Goal: Transaction & Acquisition: Download file/media

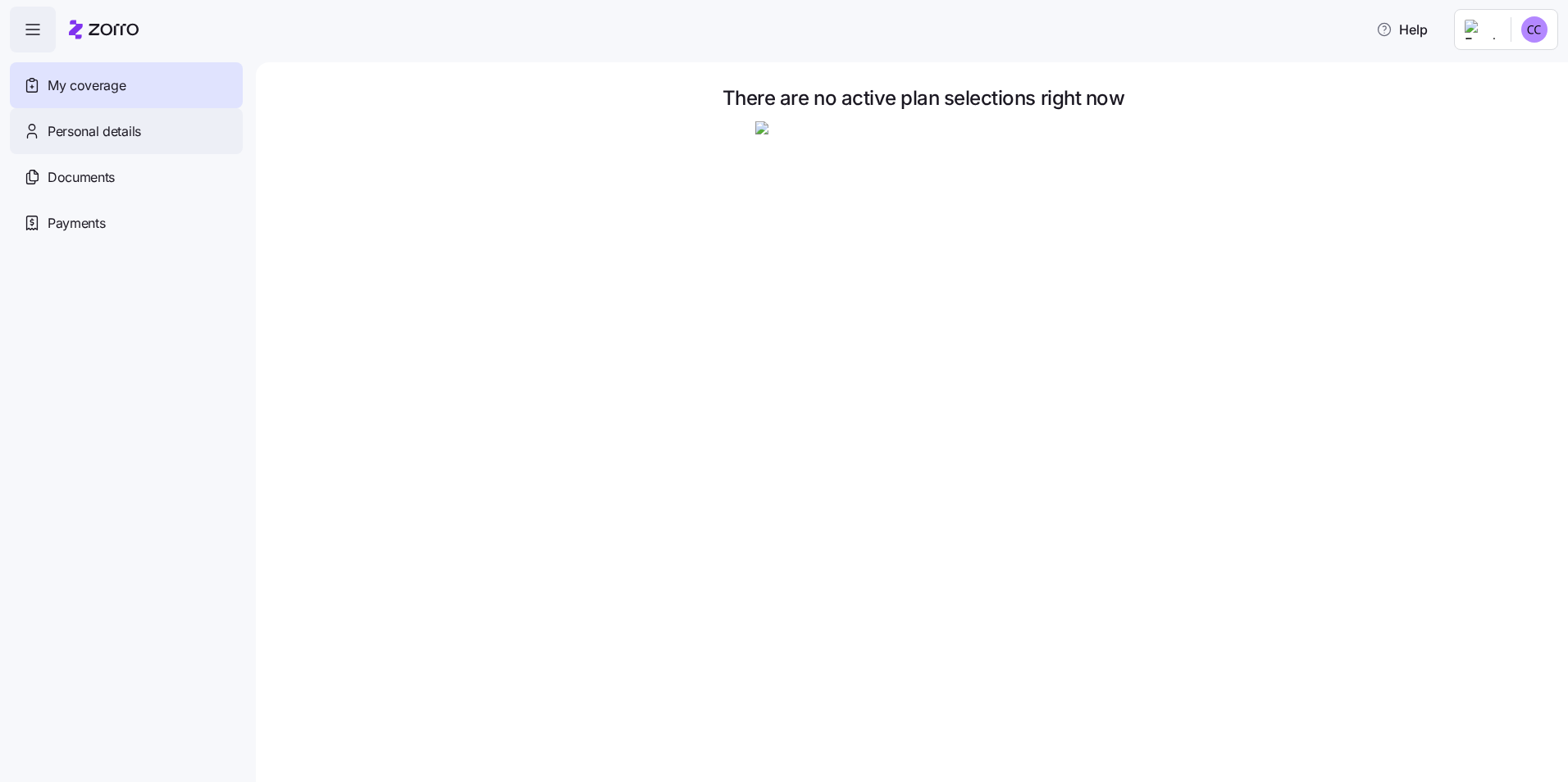
click at [90, 130] on span "Personal details" at bounding box center [93, 131] width 93 height 20
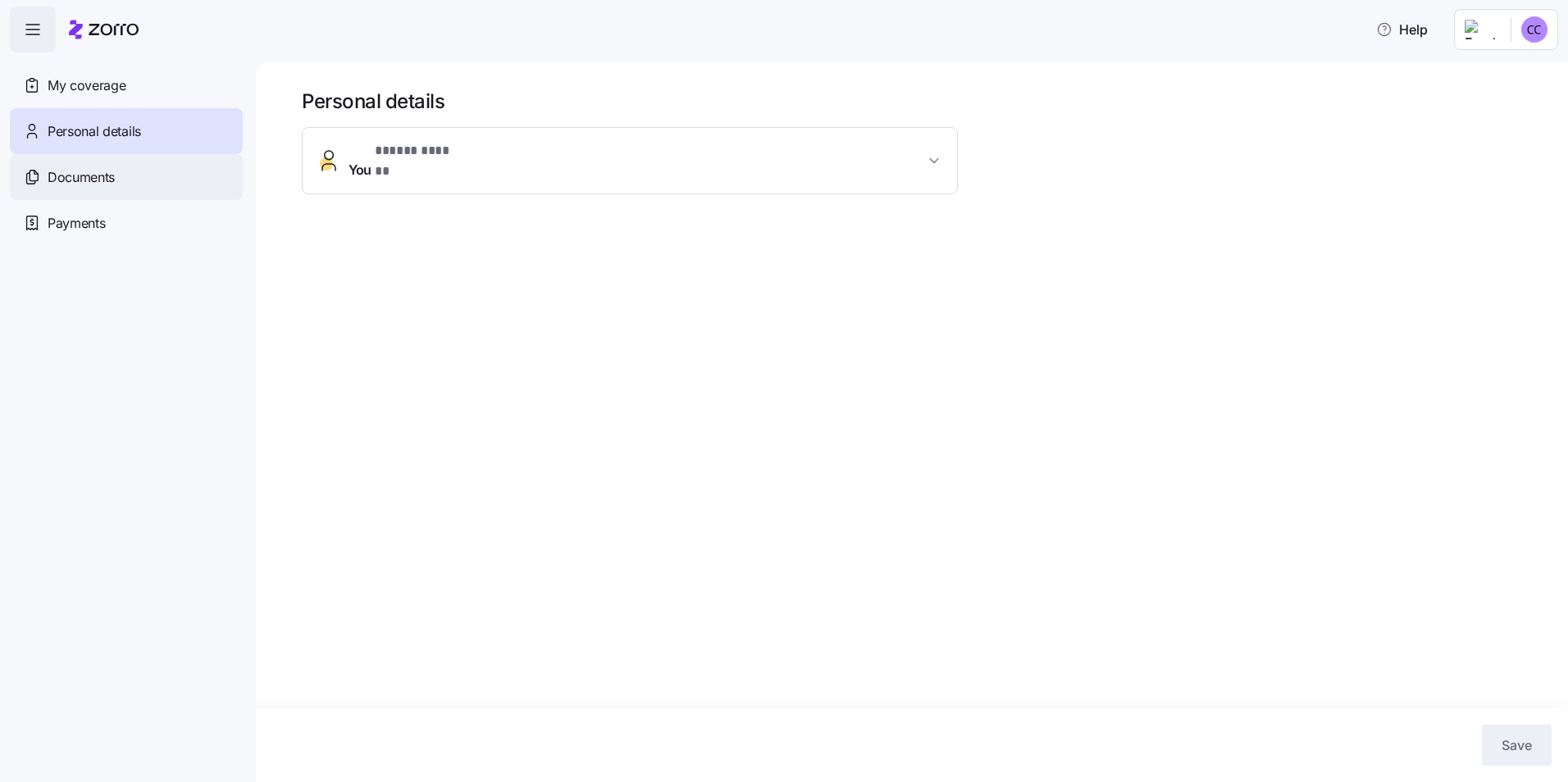
click at [76, 178] on span "Documents" at bounding box center [81, 177] width 67 height 20
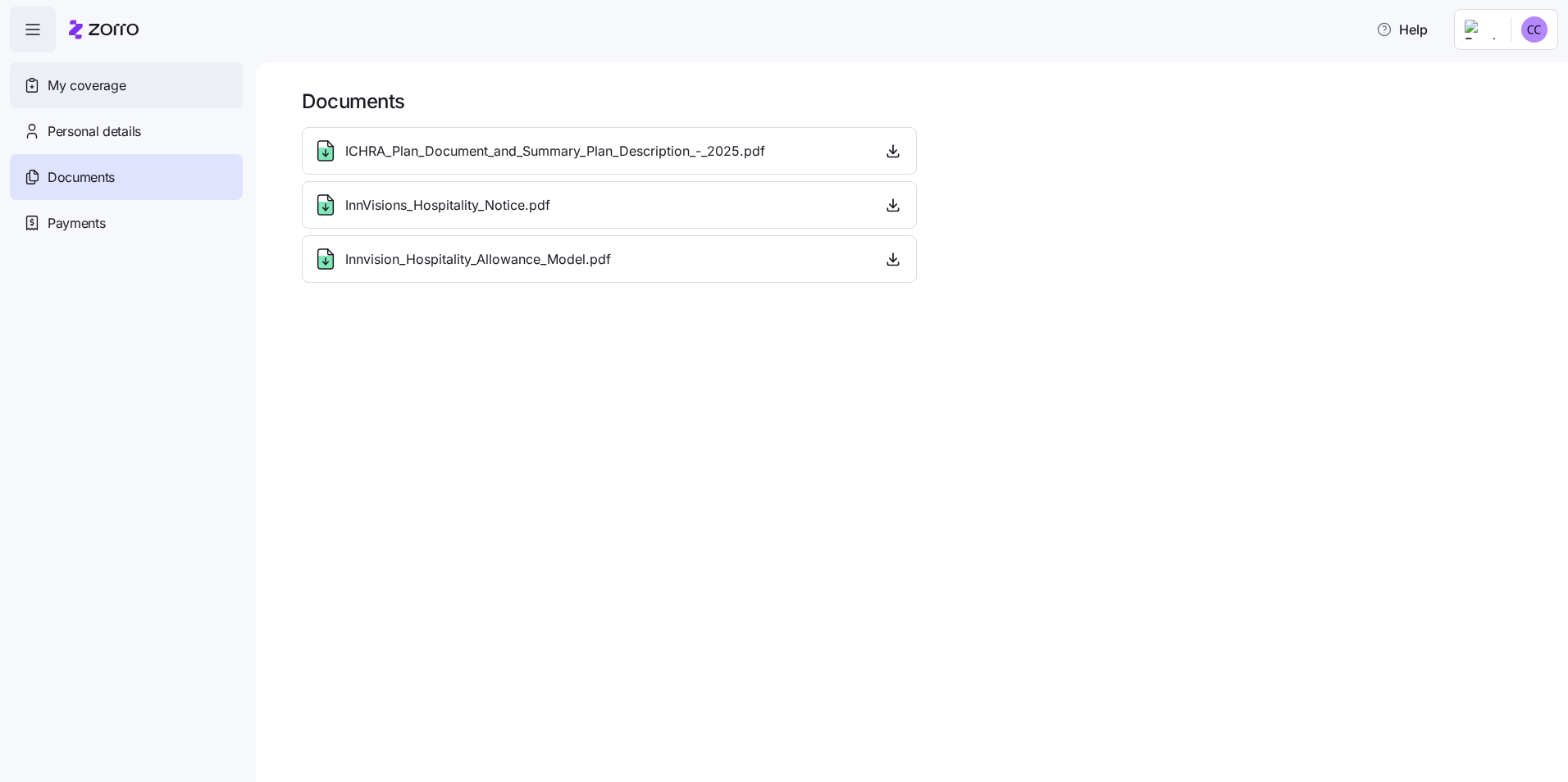
click at [85, 87] on span "My coverage" at bounding box center [86, 85] width 78 height 20
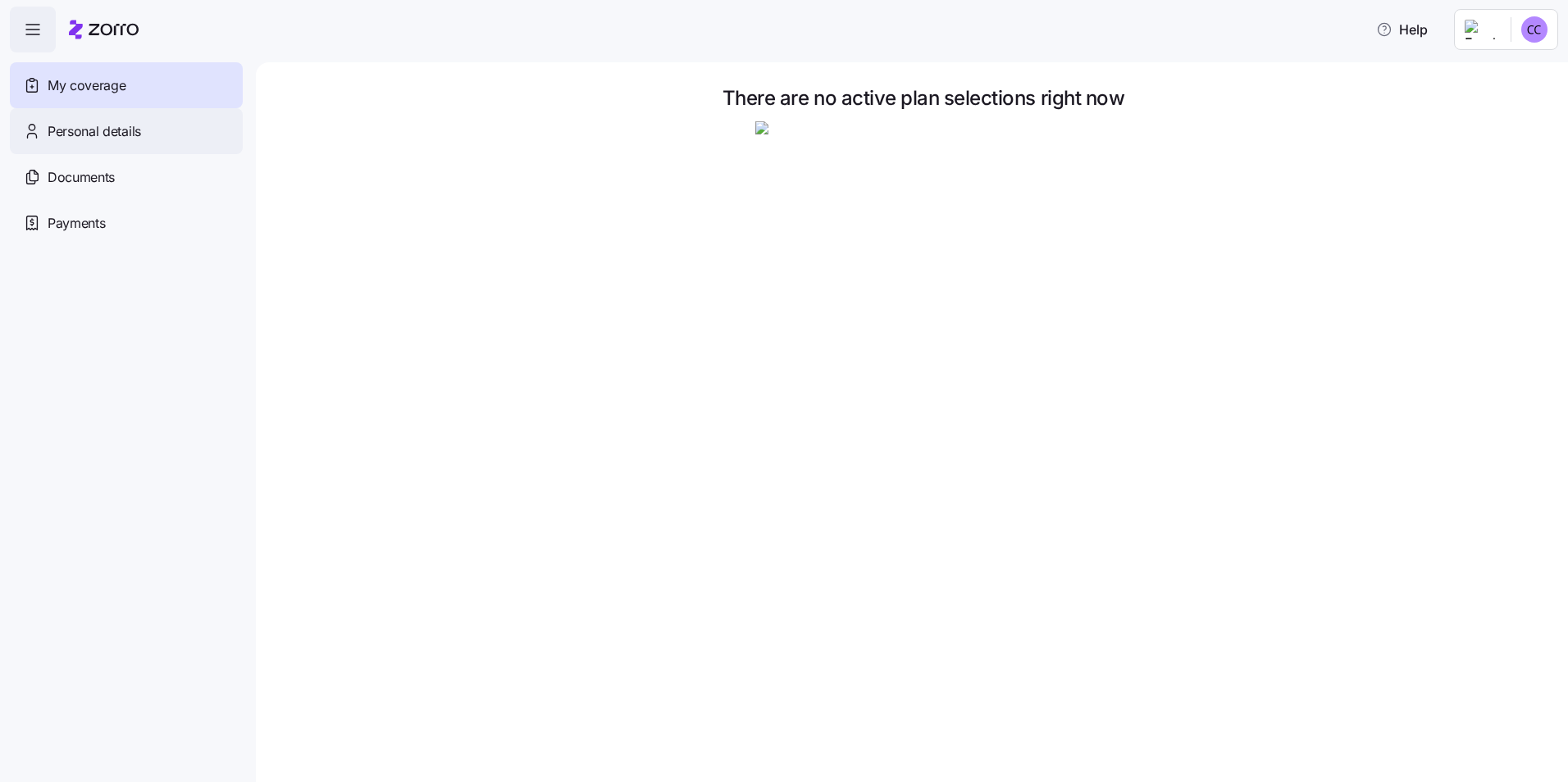
click at [88, 131] on span "Personal details" at bounding box center [93, 131] width 93 height 20
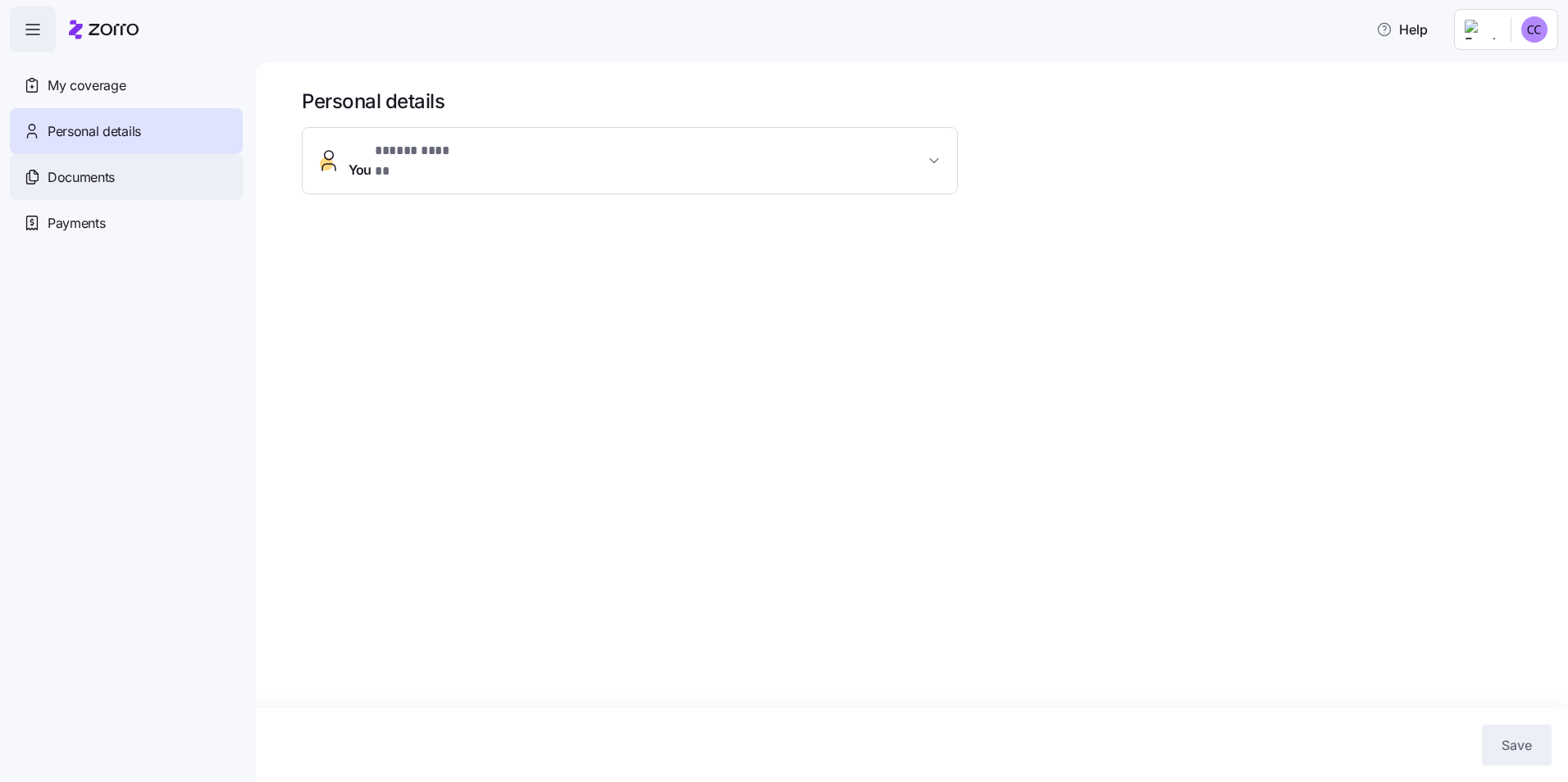
click at [87, 178] on span "Documents" at bounding box center [81, 177] width 67 height 20
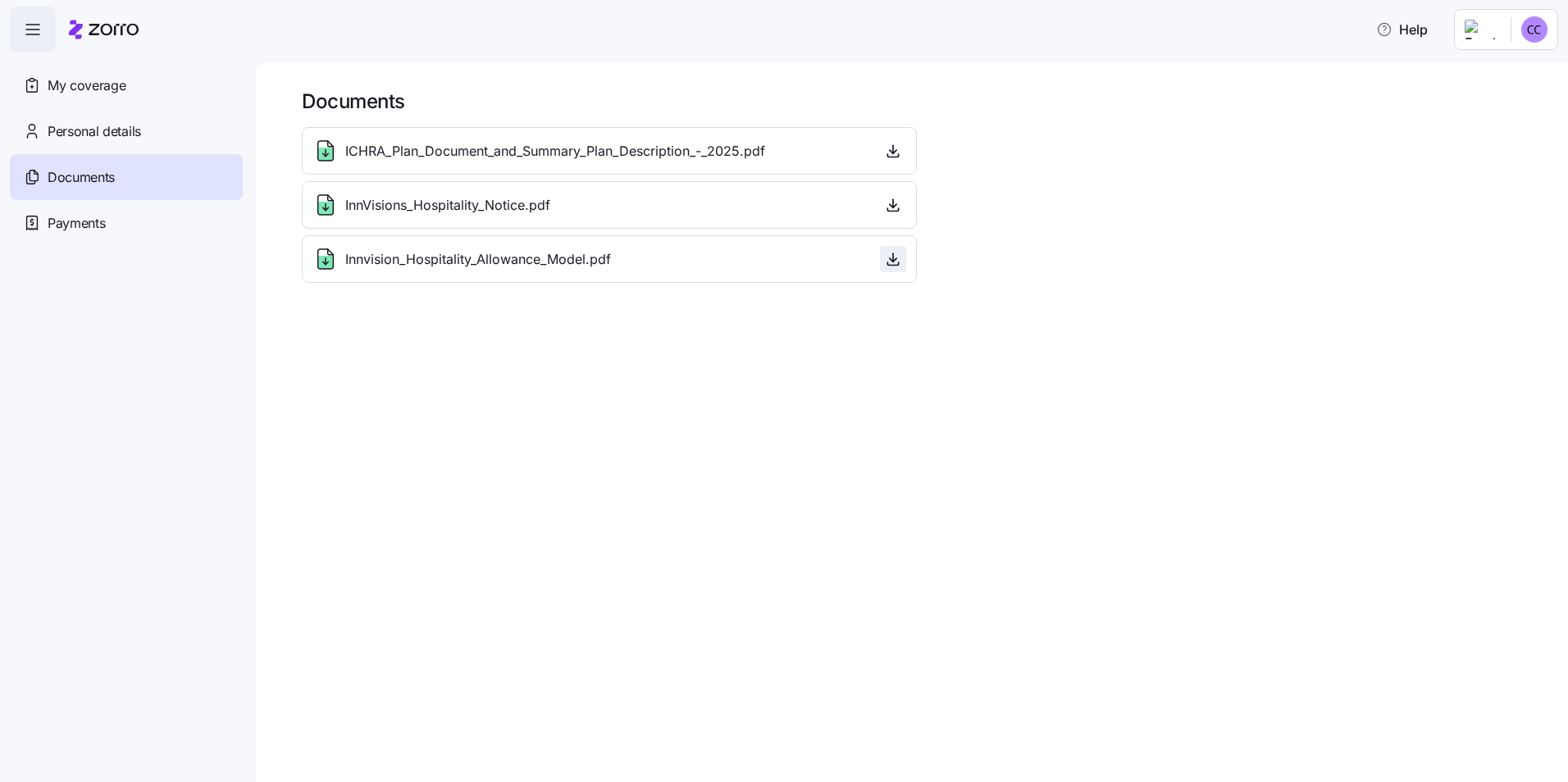
click at [893, 257] on icon "button" at bounding box center [893, 258] width 0 height 9
click at [892, 207] on icon "button" at bounding box center [892, 204] width 16 height 16
click at [893, 151] on icon "button" at bounding box center [893, 150] width 0 height 9
click at [1534, 36] on html "Help My coverage Personal details Documents Partners hub Payments Documents ICH…" at bounding box center [784, 386] width 1568 height 772
click at [1500, 102] on div "Log out" at bounding box center [1490, 99] width 64 height 18
